Goal: Task Accomplishment & Management: Manage account settings

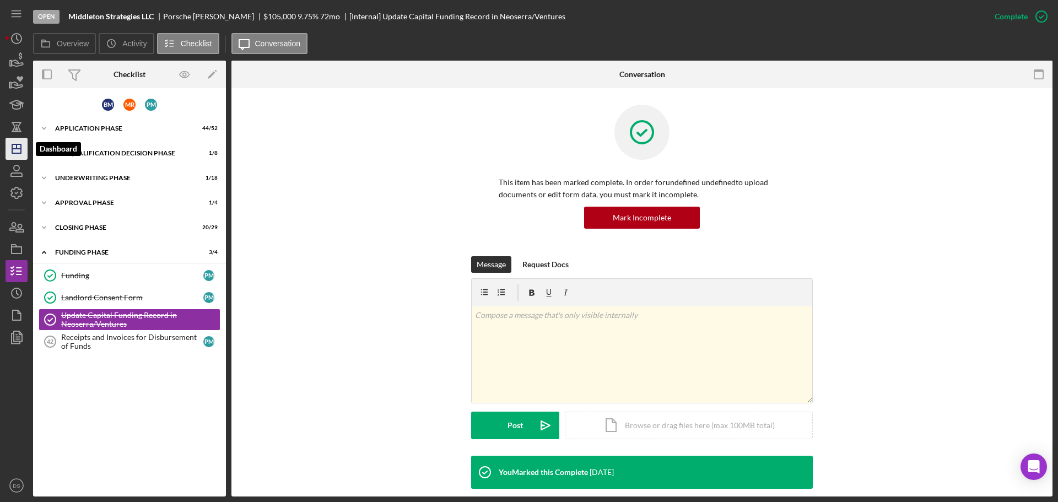
click at [18, 150] on icon "Icon/Dashboard" at bounding box center [17, 149] width 28 height 28
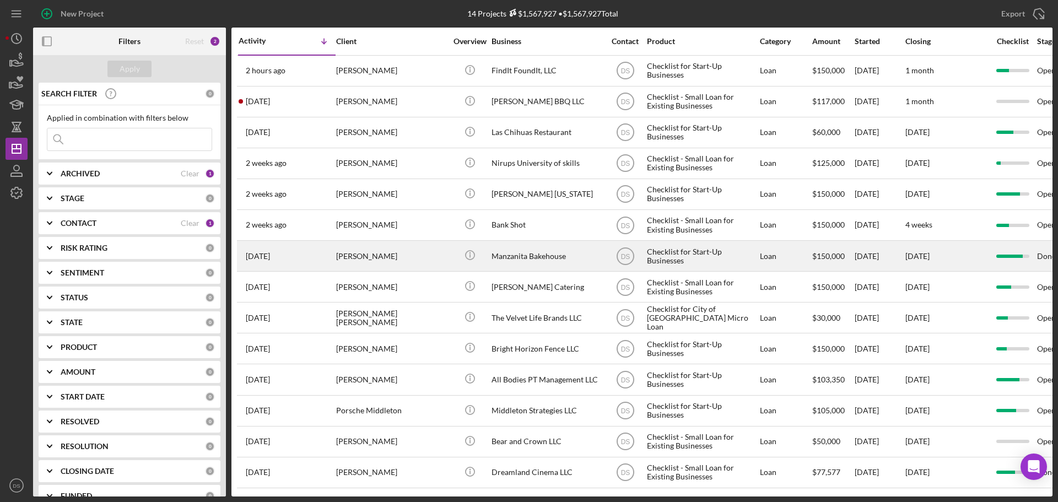
scroll to position [6, 0]
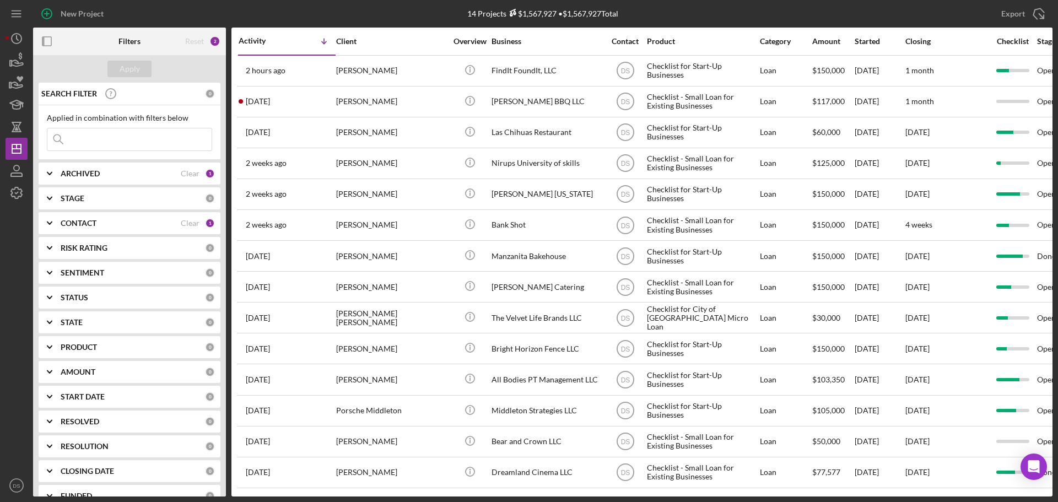
click at [174, 175] on div "ARCHIVED" at bounding box center [121, 173] width 120 height 9
click at [55, 220] on input "Active" at bounding box center [52, 218] width 11 height 11
checkbox input "false"
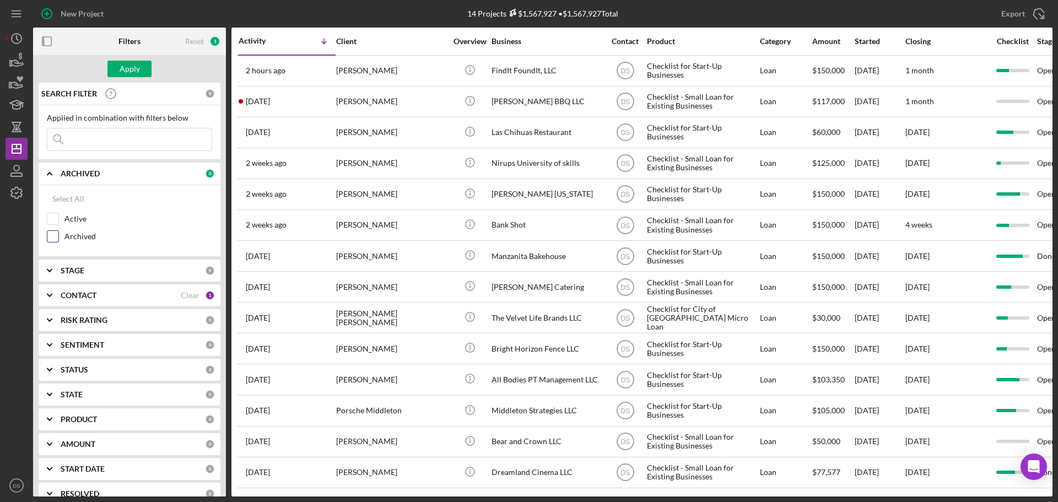
click at [49, 234] on input "Archived" at bounding box center [52, 236] width 11 height 11
checkbox input "true"
click at [126, 74] on div "Apply" at bounding box center [130, 69] width 20 height 17
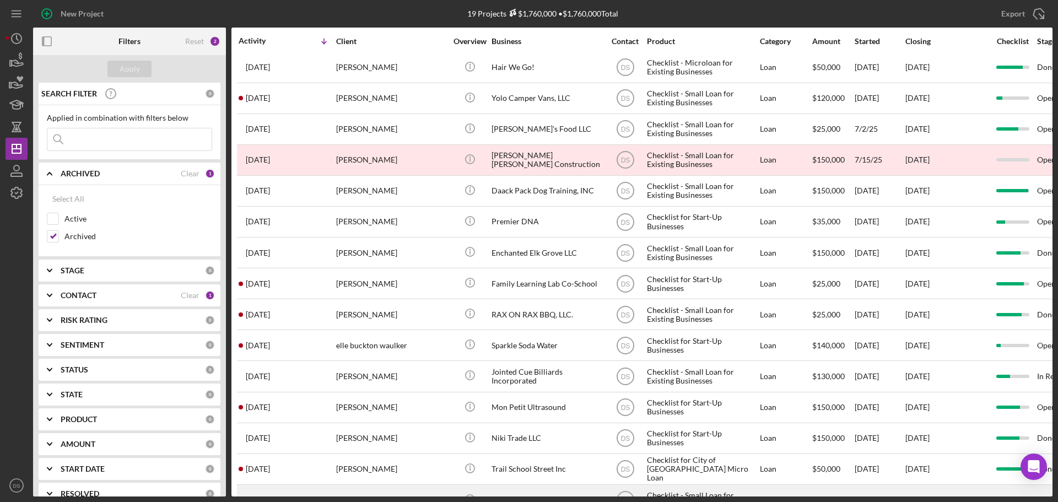
scroll to position [0, 0]
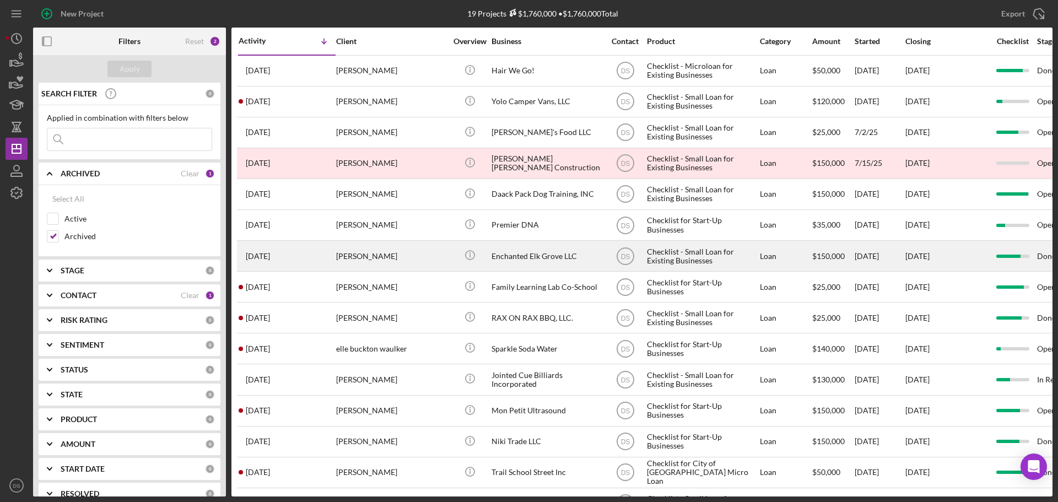
click at [544, 256] on div "Enchanted Elk Grove LLC" at bounding box center [546, 255] width 110 height 29
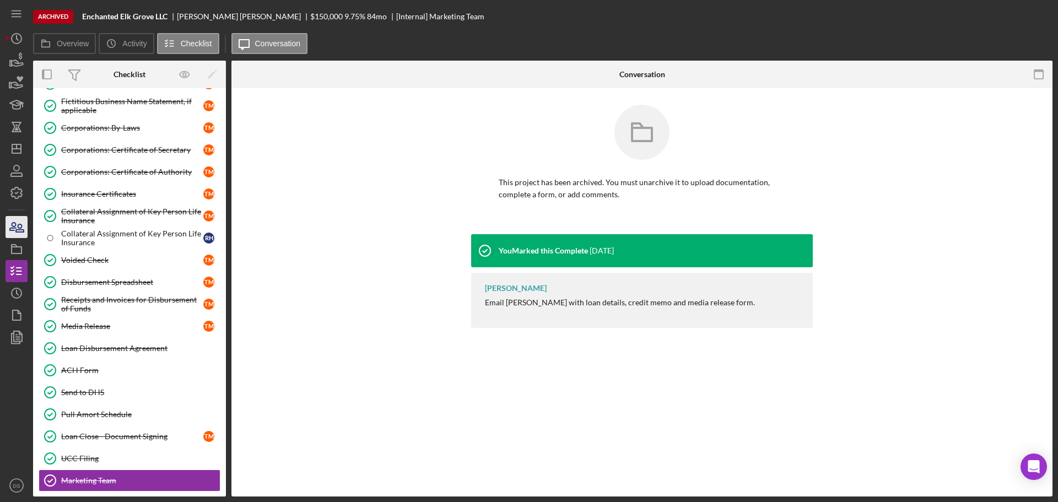
scroll to position [329, 0]
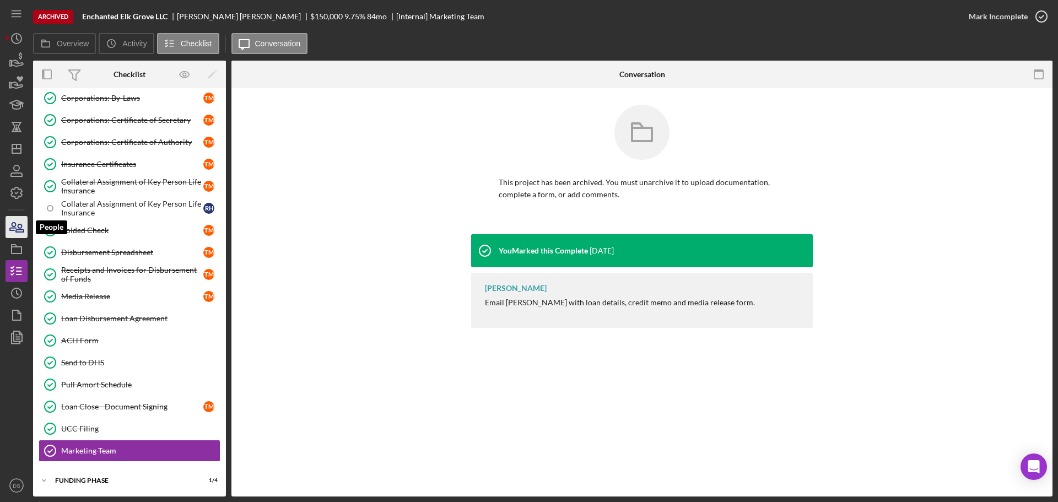
click at [11, 223] on icon "button" at bounding box center [17, 227] width 28 height 28
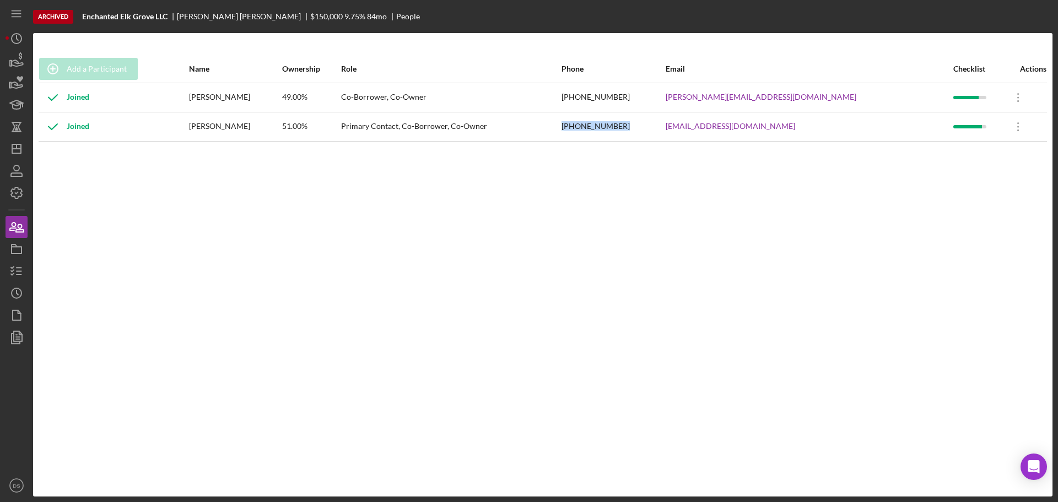
drag, startPoint x: 689, startPoint y: 126, endPoint x: 624, endPoint y: 123, distance: 65.6
click at [624, 123] on tr "Joined [PERSON_NAME] 51.00% Primary Contact, Co-Borrower, Co-Owner [PHONE_NUMBE…" at bounding box center [543, 126] width 1008 height 29
copy tr "[PHONE_NUMBER]"
click at [465, 8] on div "Archived Enchanted Elk Grove LLC [PERSON_NAME] $150,000 $150,000 9.75 % 84 mo P…" at bounding box center [542, 16] width 1019 height 33
drag, startPoint x: 686, startPoint y: 97, endPoint x: 627, endPoint y: 96, distance: 58.9
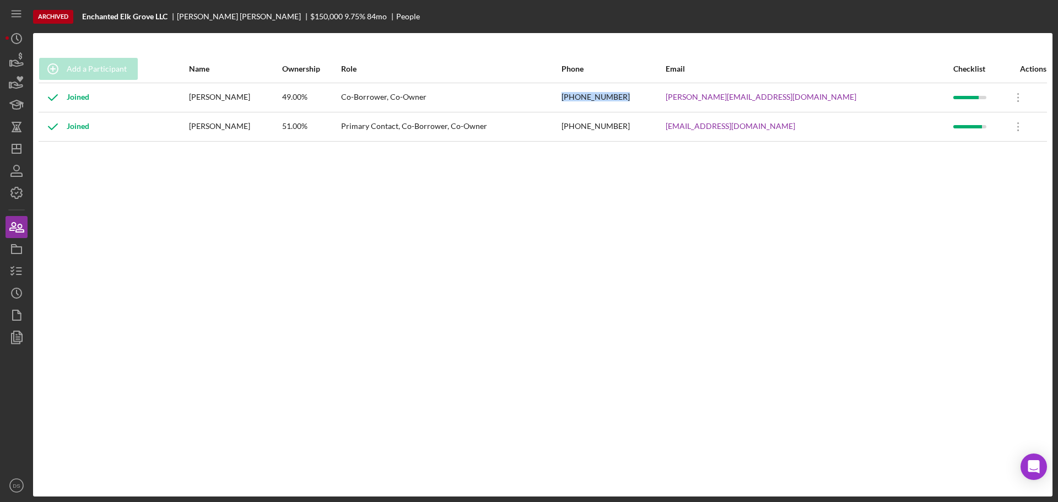
click at [618, 94] on tr "Joined [PERSON_NAME] 49.00% Co-Borrower, Co-Owner [PHONE_NUMBER] [PERSON_NAME][…" at bounding box center [543, 97] width 1008 height 29
copy tr "[PHONE_NUMBER]"
click at [14, 153] on polygon "button" at bounding box center [16, 148] width 9 height 9
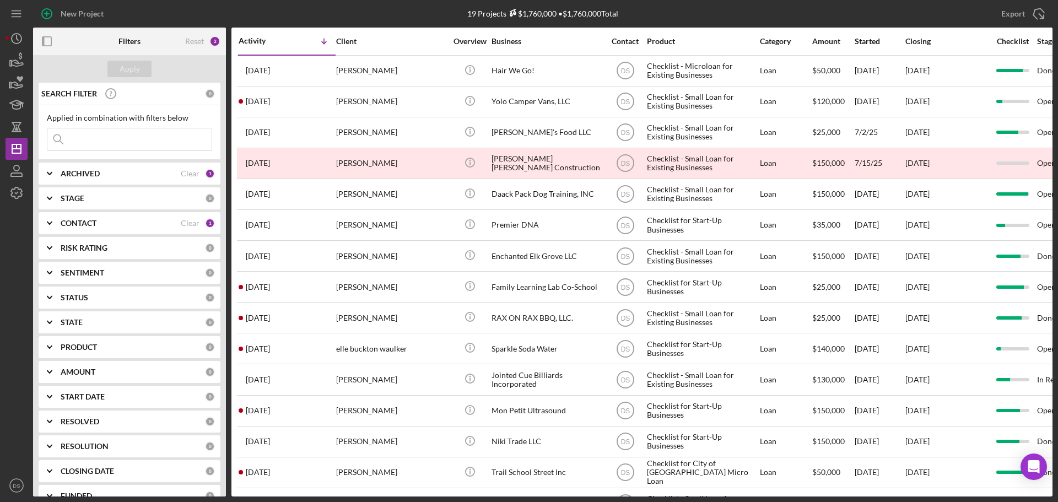
click at [153, 172] on div "ARCHIVED" at bounding box center [121, 173] width 120 height 9
click at [66, 221] on label "Active" at bounding box center [138, 218] width 148 height 11
click at [58, 221] on input "Active" at bounding box center [52, 218] width 11 height 11
checkbox input "true"
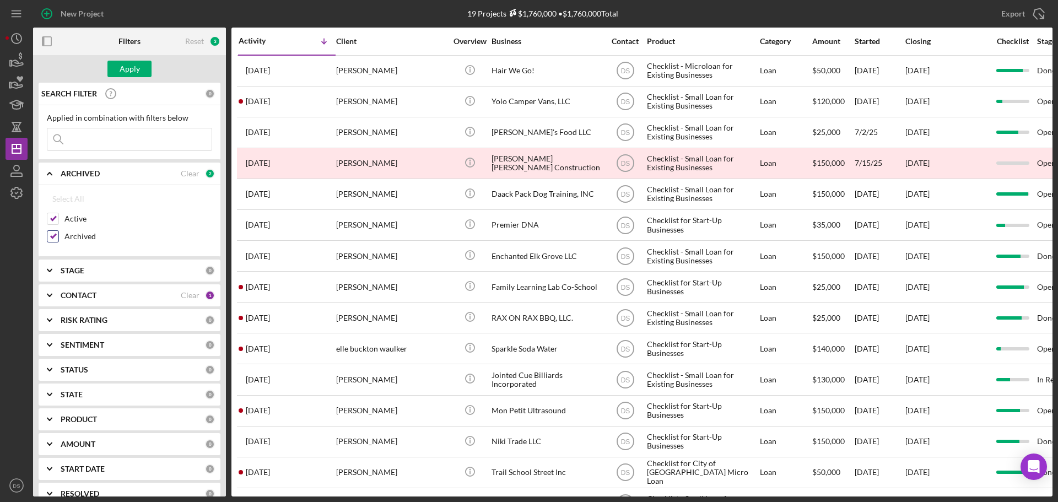
click at [62, 233] on div "Archived" at bounding box center [129, 239] width 165 height 18
click at [57, 234] on input "Archived" at bounding box center [52, 236] width 11 height 11
checkbox input "false"
click at [132, 75] on div "Apply" at bounding box center [130, 69] width 20 height 17
